Goal: Find specific page/section: Find specific page/section

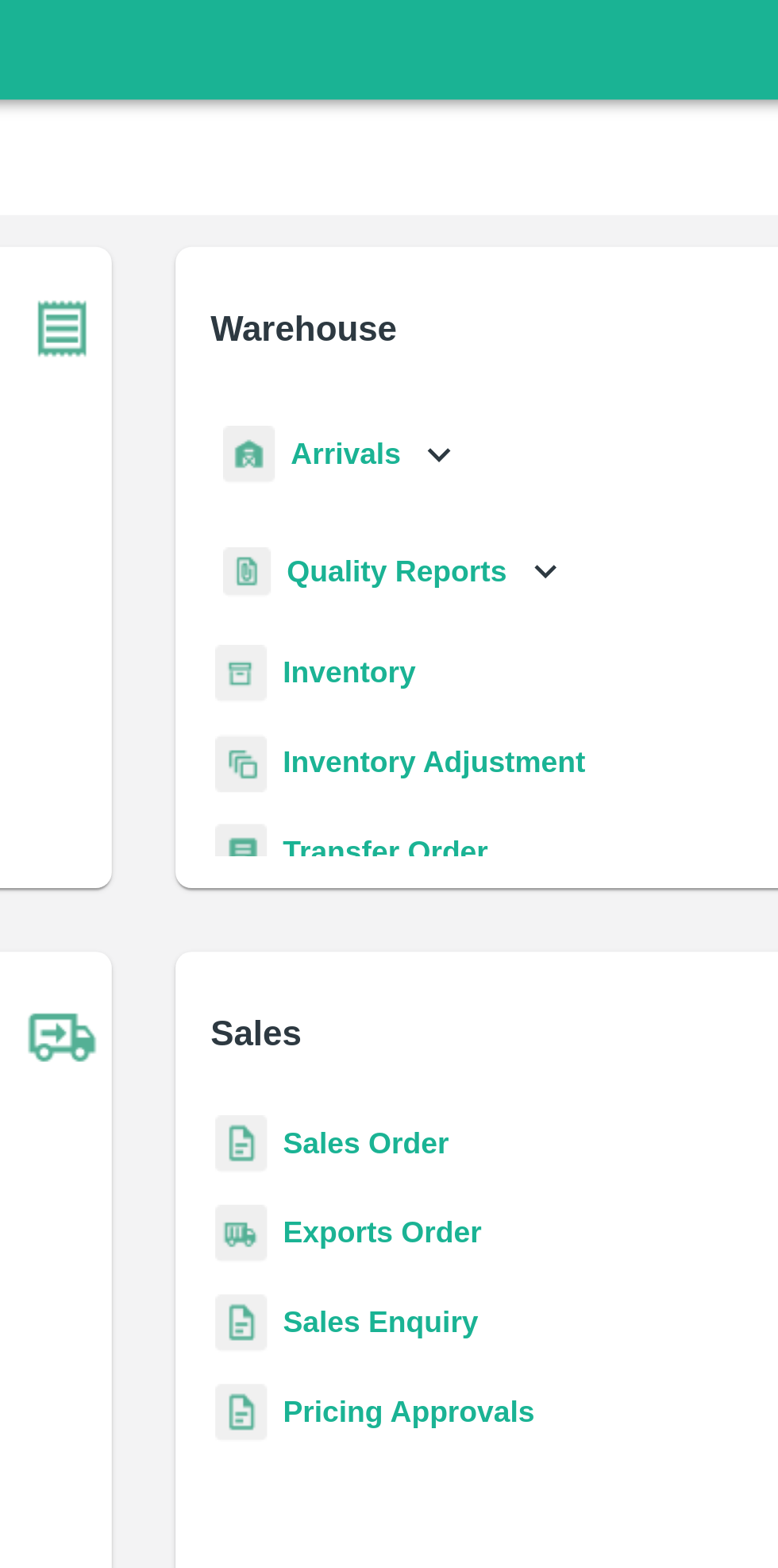
click at [498, 174] on icon at bounding box center [506, 181] width 17 height 17
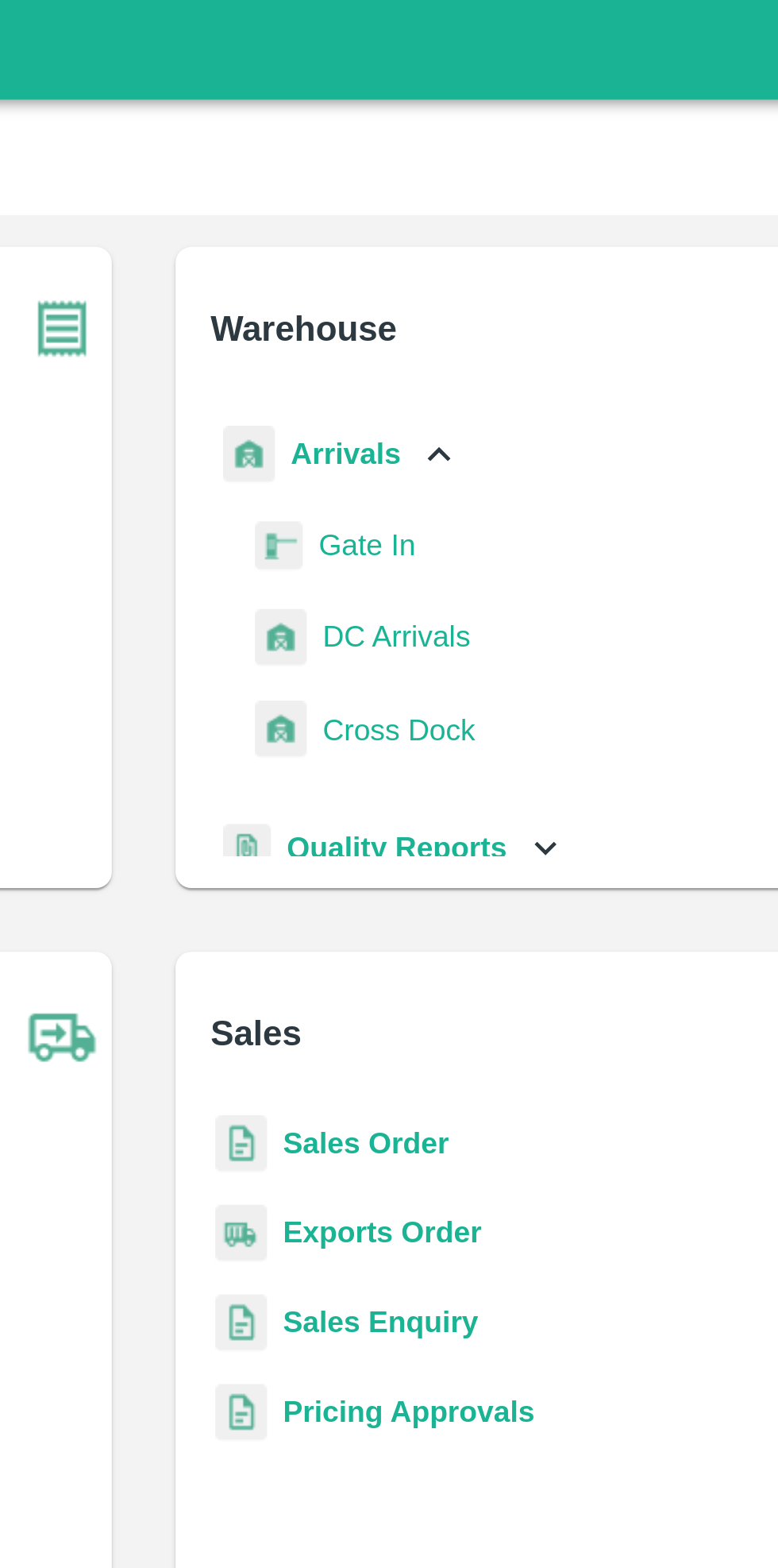
click at [493, 266] on link "DC Arrivals" at bounding box center [490, 254] width 59 height 24
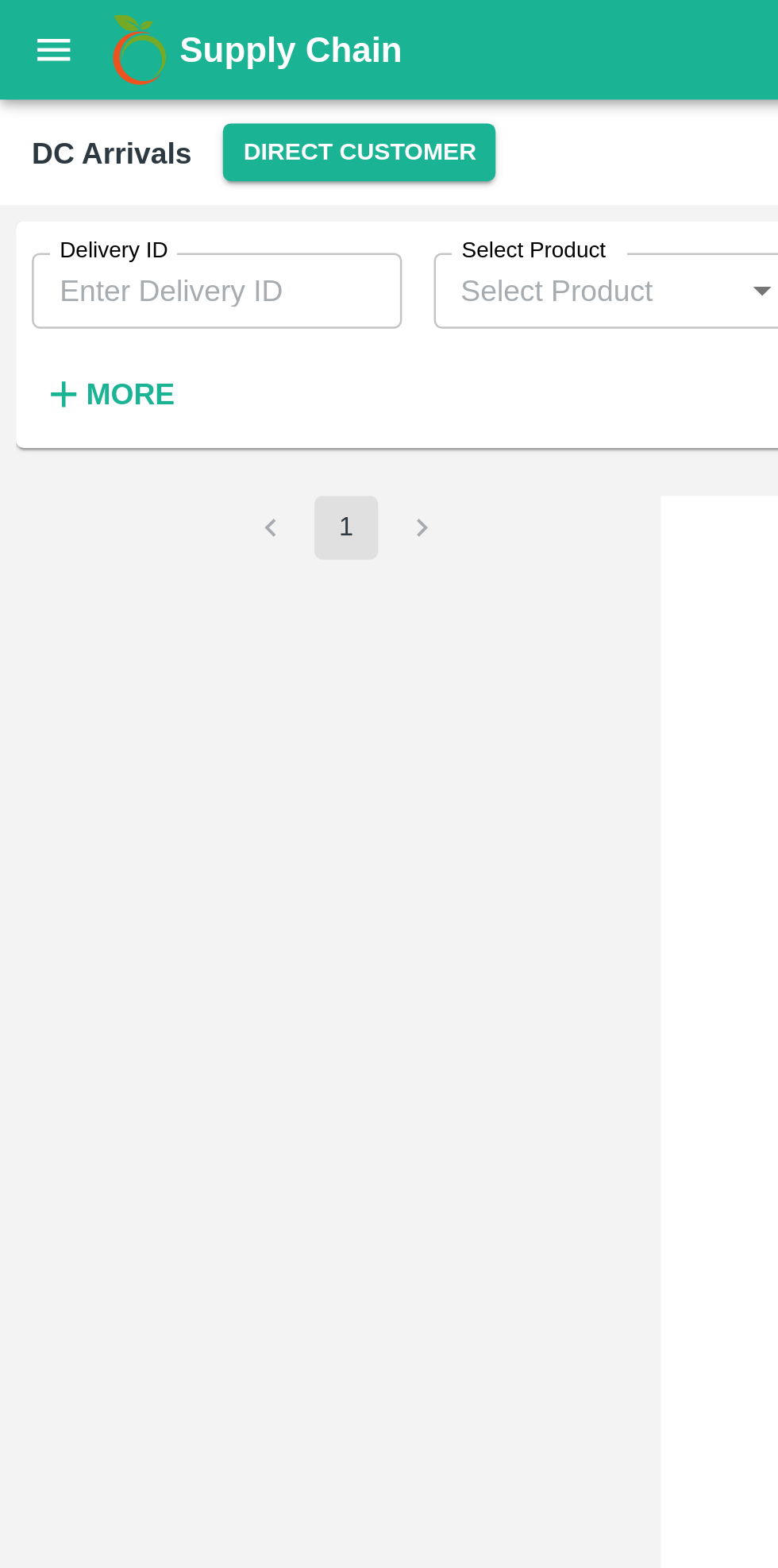
click at [131, 60] on button "Direct Customer" at bounding box center [143, 60] width 109 height 23
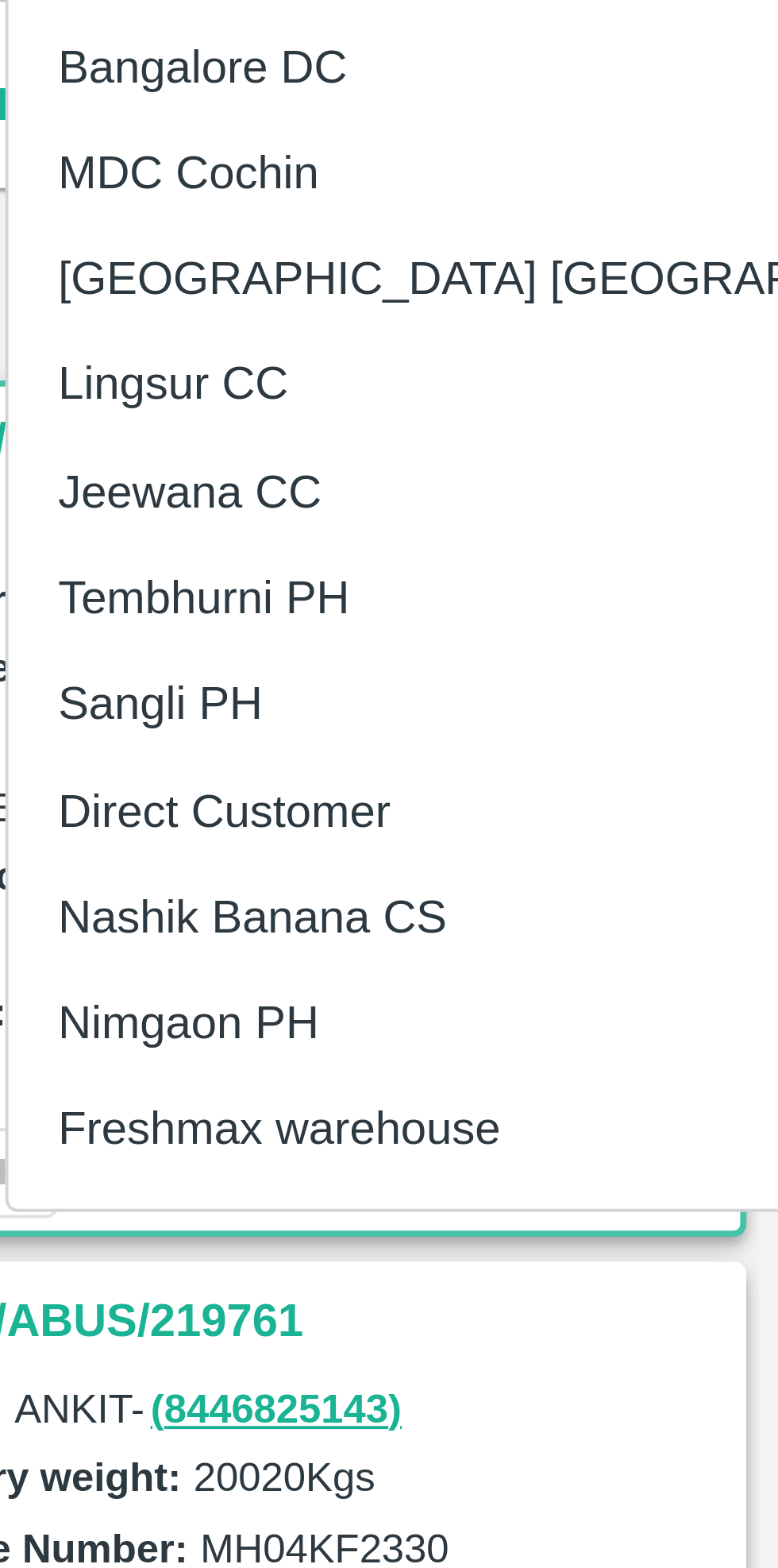
click at [128, 391] on li "Nimgaon PH" at bounding box center [202, 392] width 274 height 27
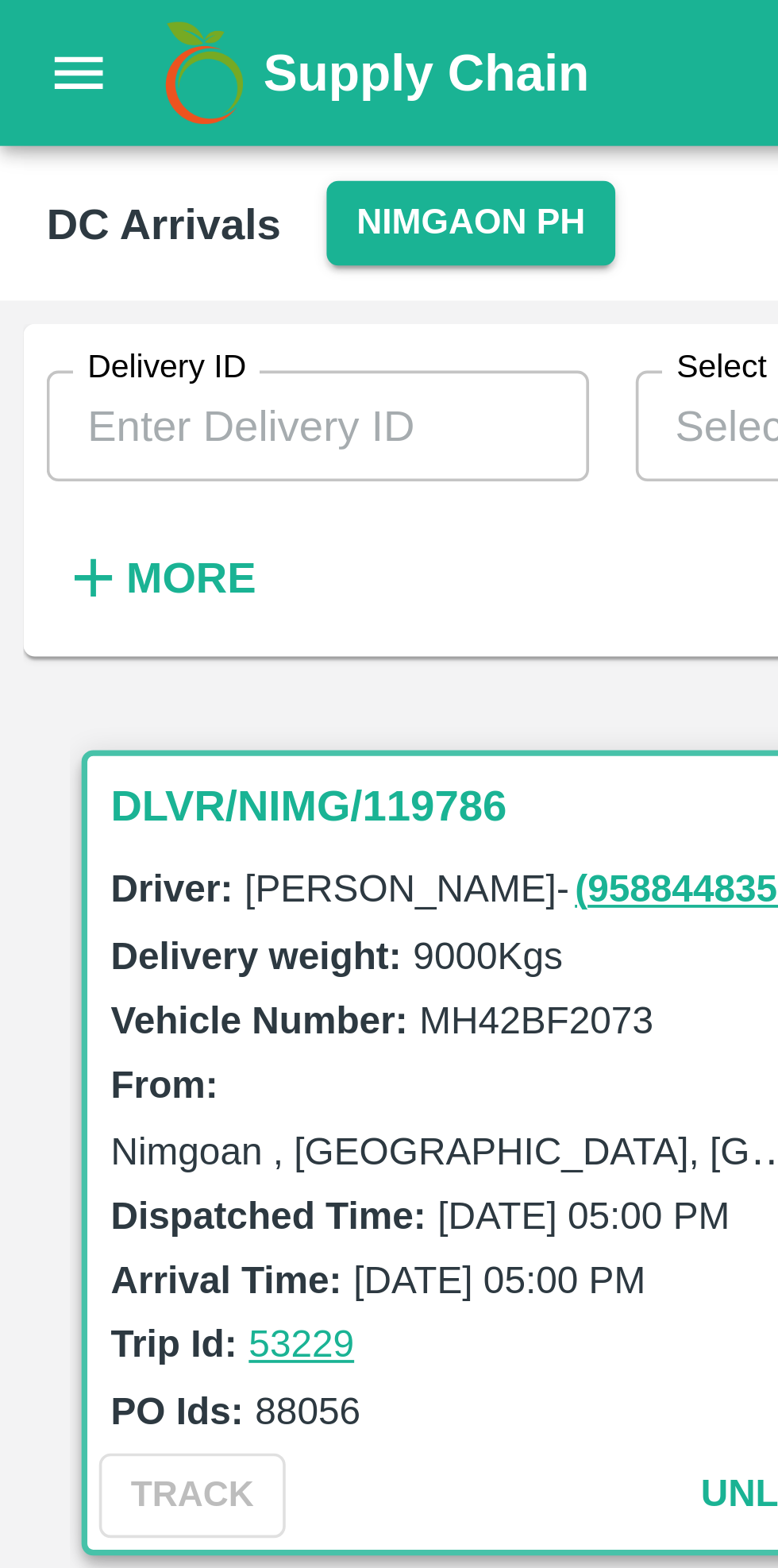
click at [24, 22] on icon "open drawer" at bounding box center [22, 19] width 13 height 9
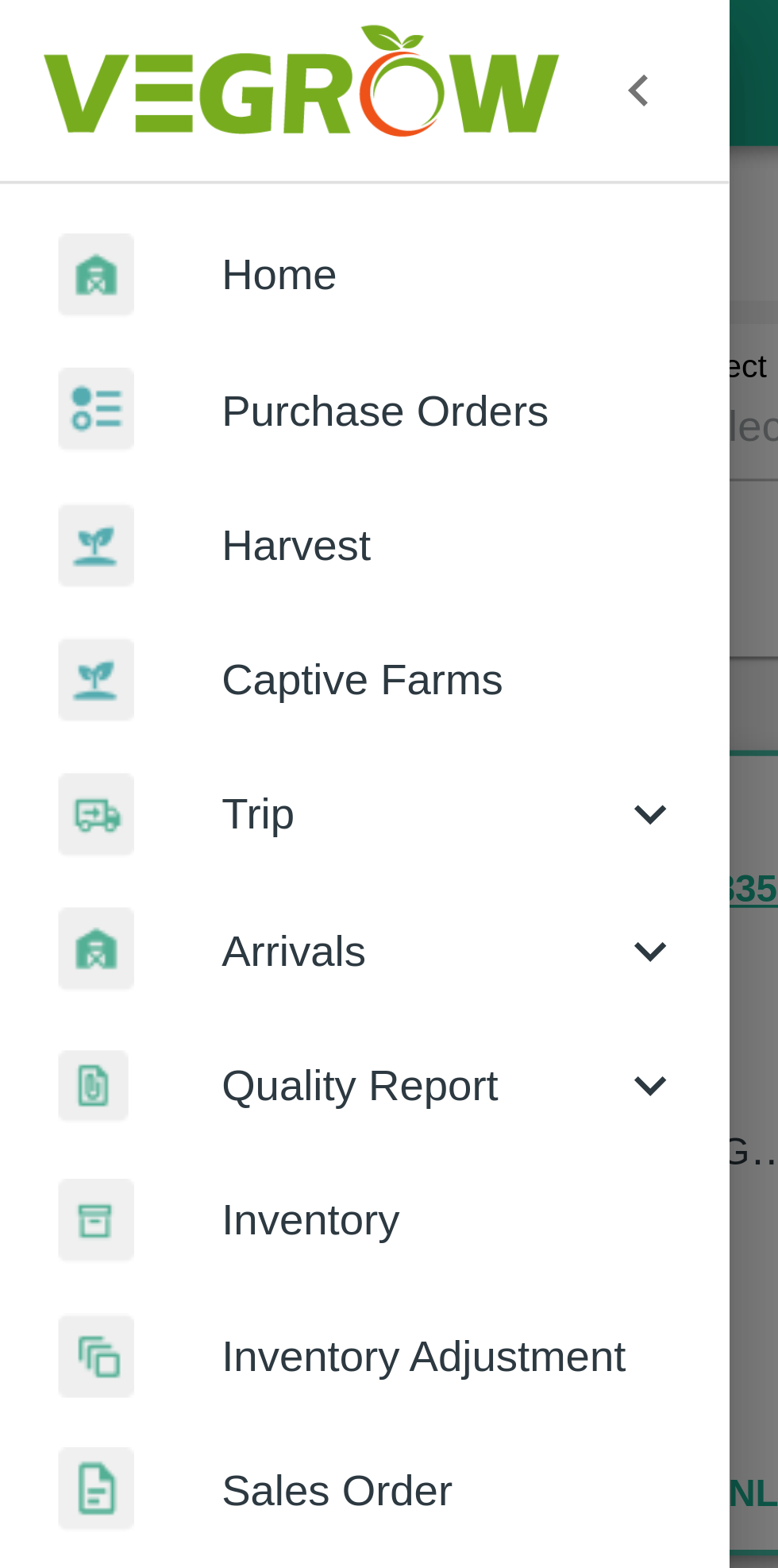
click at [99, 341] on span "Inventory" at bounding box center [123, 332] width 125 height 17
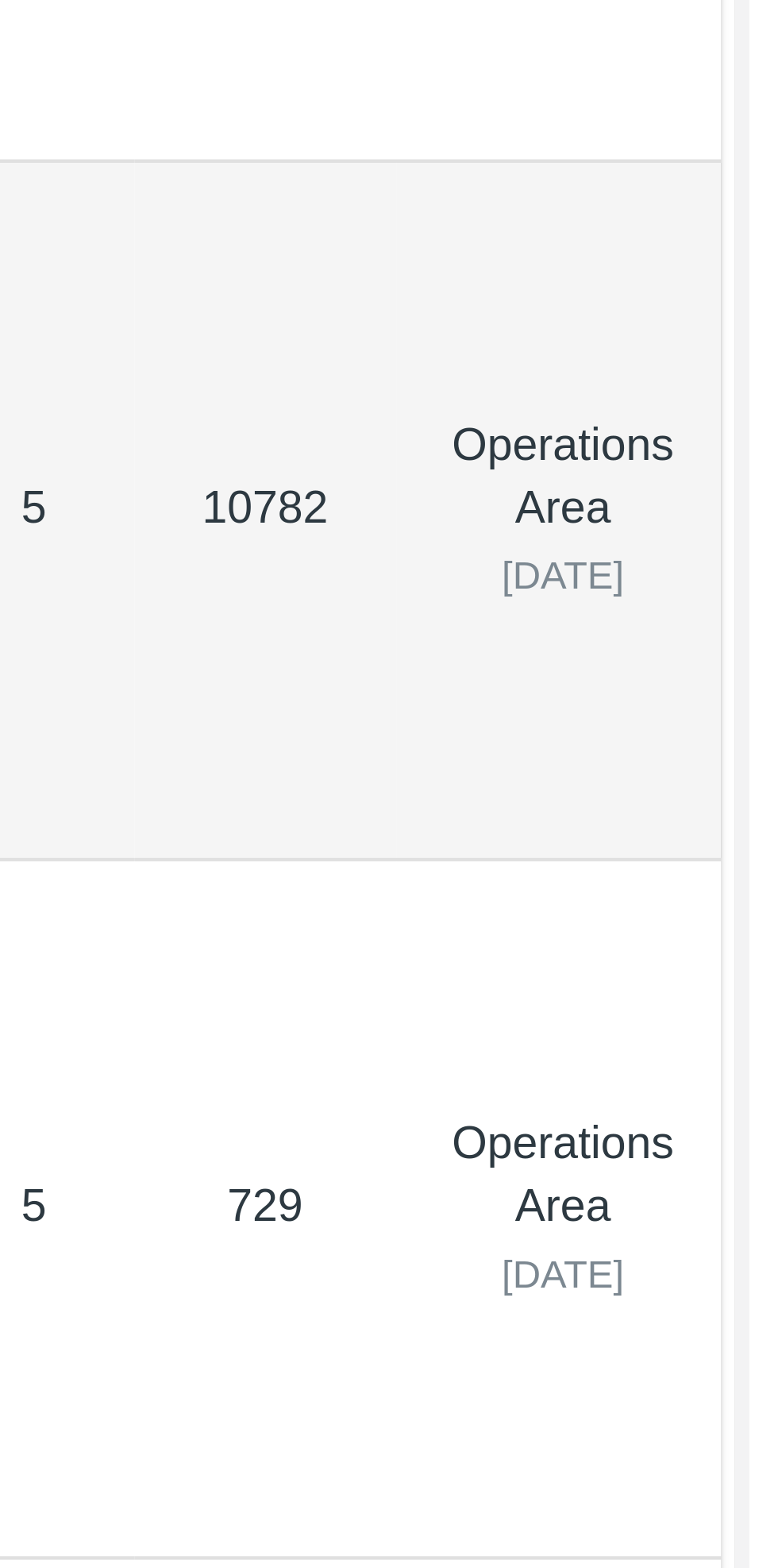
scroll to position [0, 160]
